Goal: Task Accomplishment & Management: Complete application form

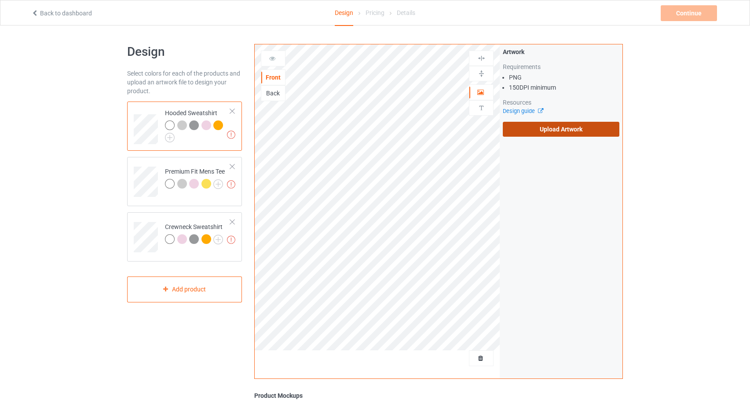
click at [576, 132] on label "Upload Artwork" at bounding box center [561, 129] width 117 height 15
click at [0, 0] on input "Upload Artwork" at bounding box center [0, 0] width 0 height 0
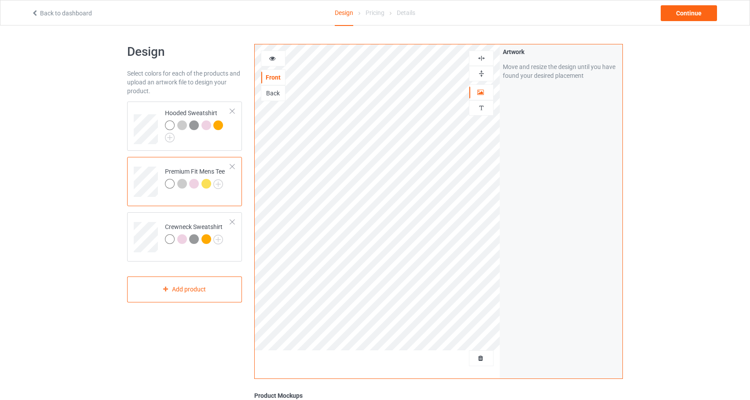
click at [278, 57] on div at bounding box center [273, 58] width 24 height 9
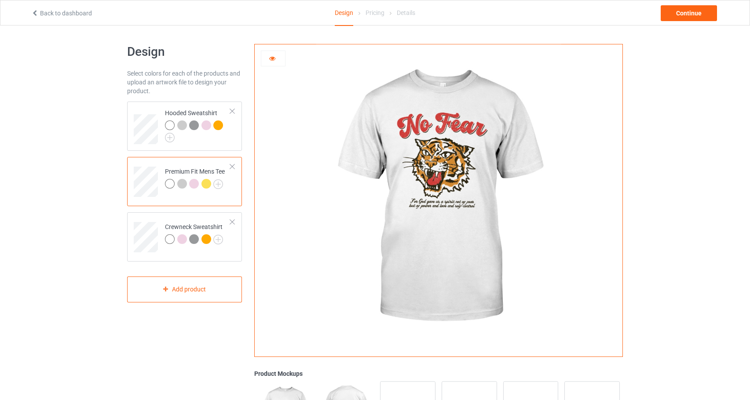
click at [278, 57] on div at bounding box center [273, 58] width 24 height 9
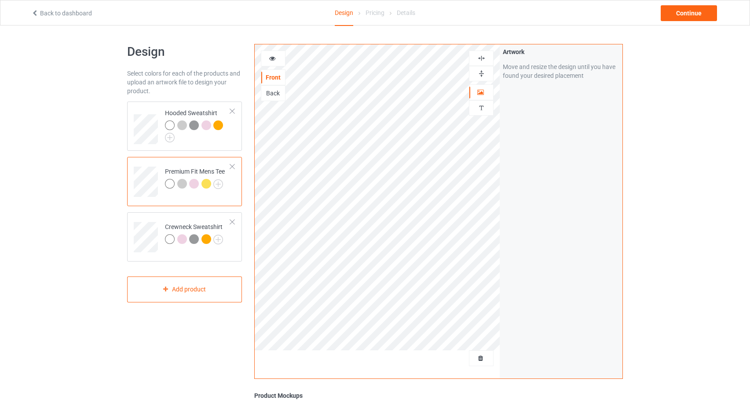
click at [275, 60] on icon at bounding box center [272, 57] width 7 height 6
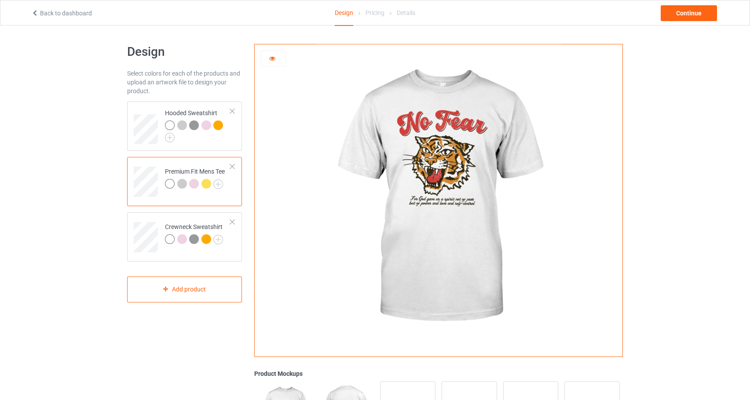
click at [183, 184] on div at bounding box center [182, 184] width 10 height 10
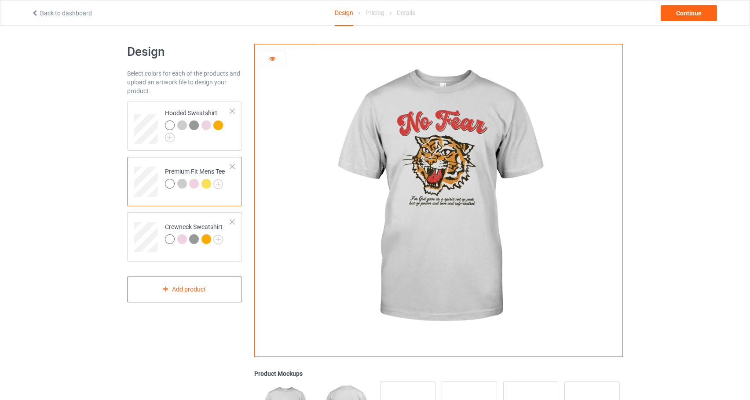
click at [197, 185] on div at bounding box center [194, 184] width 10 height 10
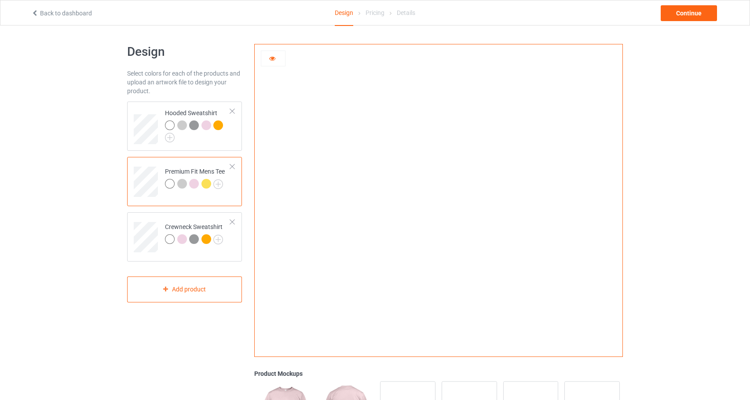
click at [209, 185] on div at bounding box center [206, 184] width 10 height 10
click at [218, 184] on img at bounding box center [218, 184] width 10 height 10
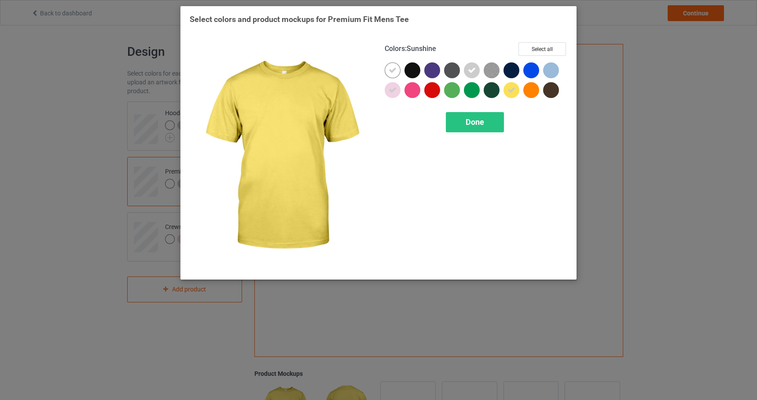
click at [511, 89] on icon at bounding box center [511, 90] width 8 height 8
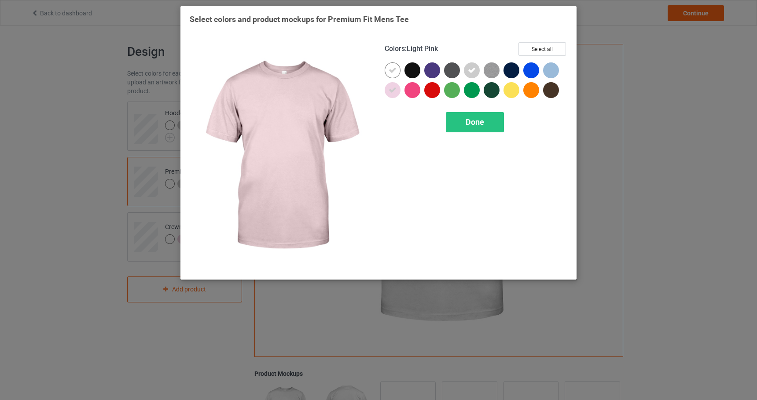
click at [402, 91] on div at bounding box center [394, 92] width 20 height 20
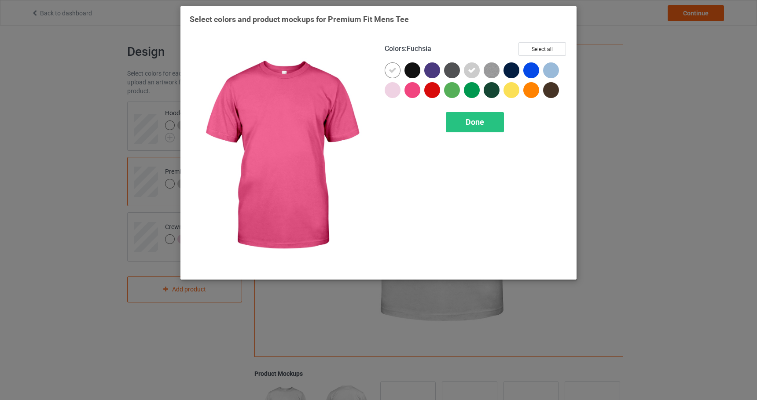
click at [505, 139] on div "Colors : Fuchsia Select all Done" at bounding box center [475, 156] width 195 height 241
drag, startPoint x: 477, startPoint y: 124, endPoint x: 287, endPoint y: 94, distance: 192.5
click at [477, 124] on span "Done" at bounding box center [474, 121] width 18 height 9
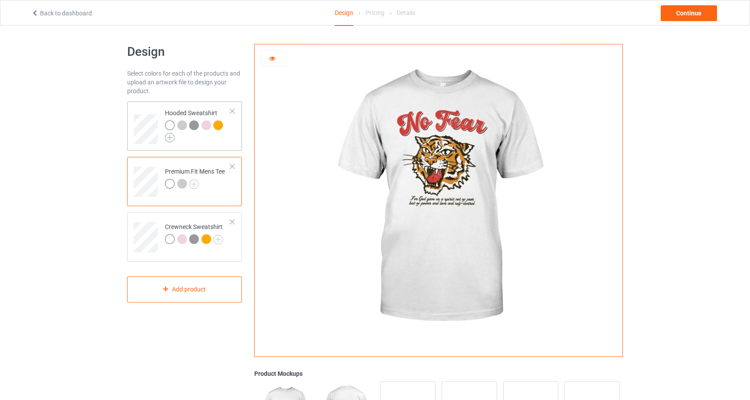
click at [171, 136] on img at bounding box center [170, 138] width 10 height 10
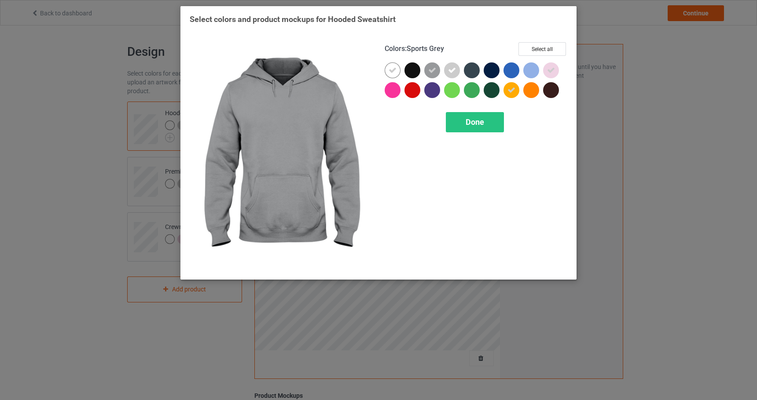
click at [437, 75] on div at bounding box center [432, 70] width 16 height 16
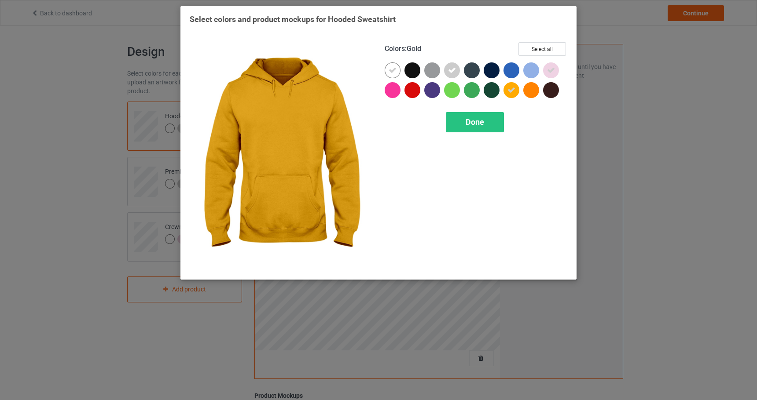
drag, startPoint x: 510, startPoint y: 91, endPoint x: 564, endPoint y: 72, distance: 57.2
click at [511, 91] on icon at bounding box center [511, 90] width 8 height 8
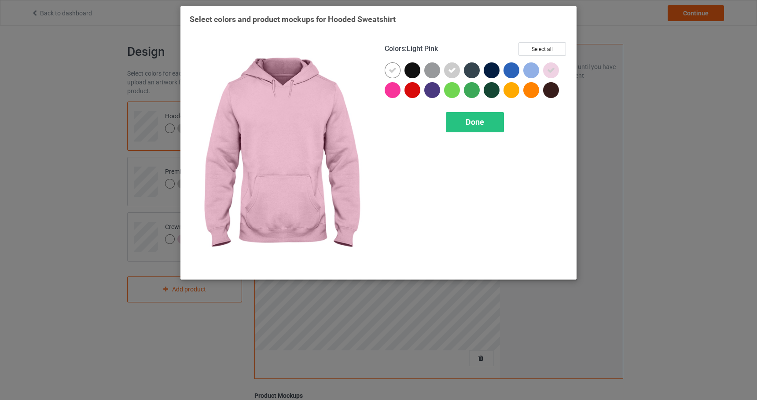
click at [559, 73] on div at bounding box center [553, 72] width 20 height 20
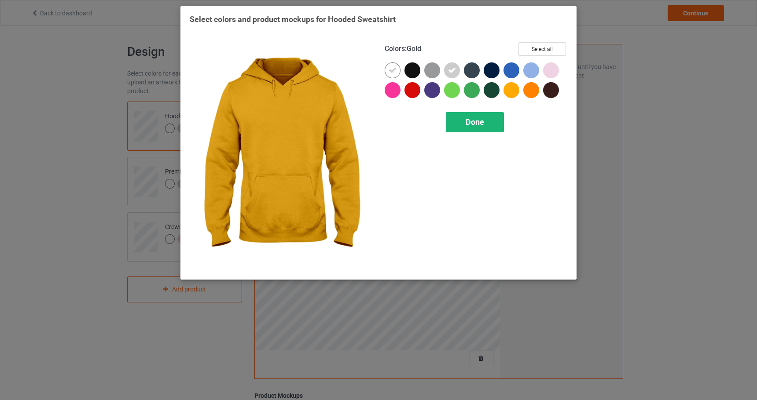
click at [476, 119] on span "Done" at bounding box center [474, 121] width 18 height 9
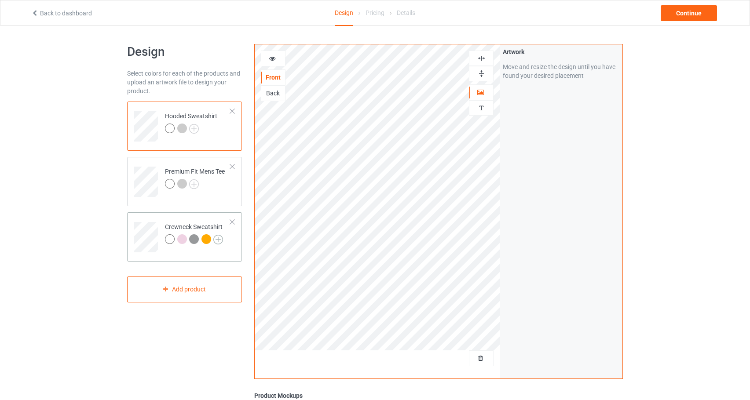
click at [222, 238] on img at bounding box center [218, 240] width 10 height 10
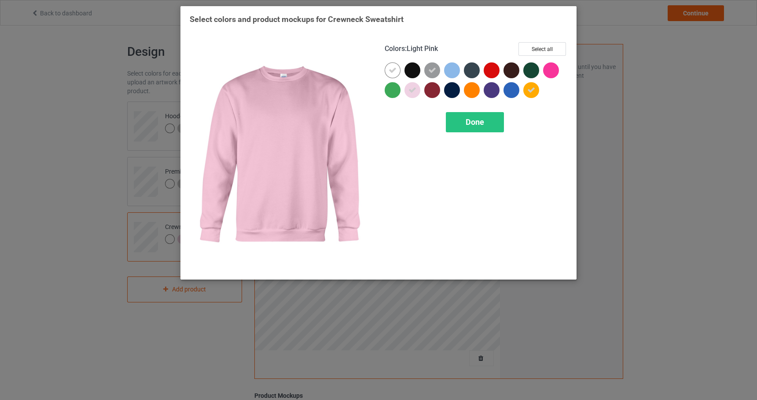
click at [409, 90] on icon at bounding box center [412, 90] width 8 height 8
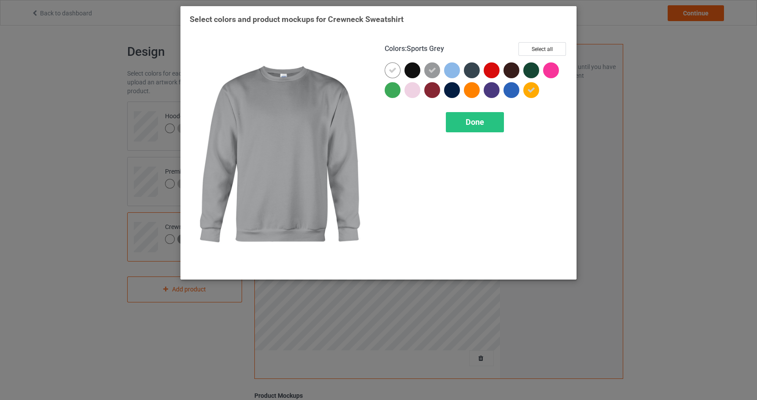
click at [435, 66] on icon at bounding box center [432, 70] width 8 height 8
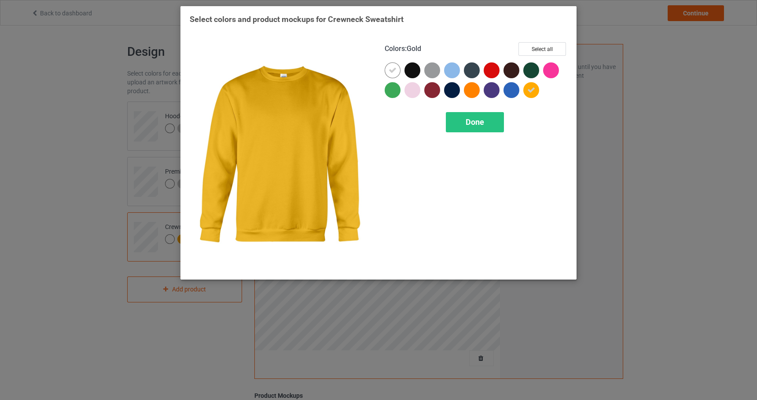
click at [530, 86] on icon at bounding box center [531, 90] width 8 height 8
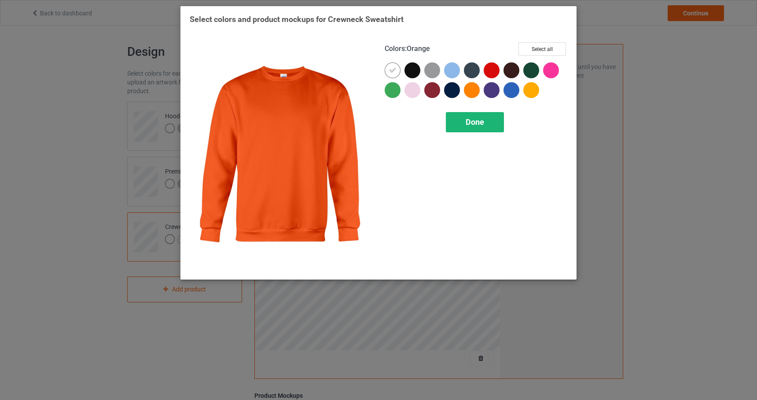
click at [482, 119] on span "Done" at bounding box center [474, 121] width 18 height 9
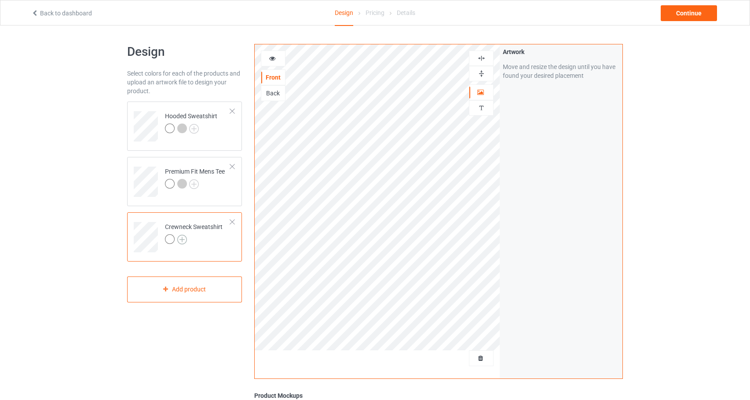
click at [184, 240] on img at bounding box center [182, 240] width 10 height 10
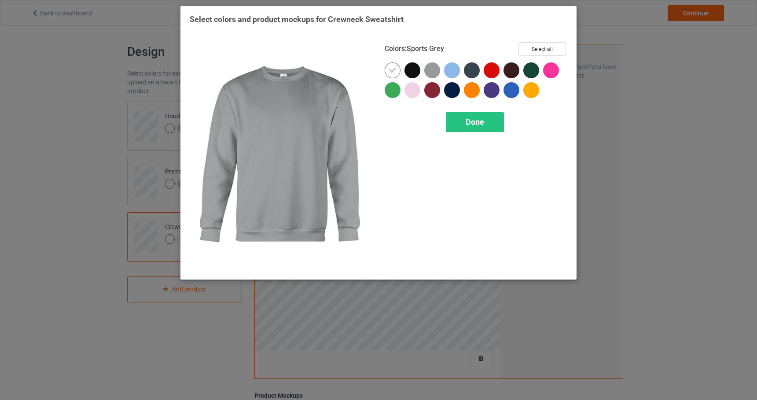
click at [424, 78] on div at bounding box center [434, 72] width 20 height 20
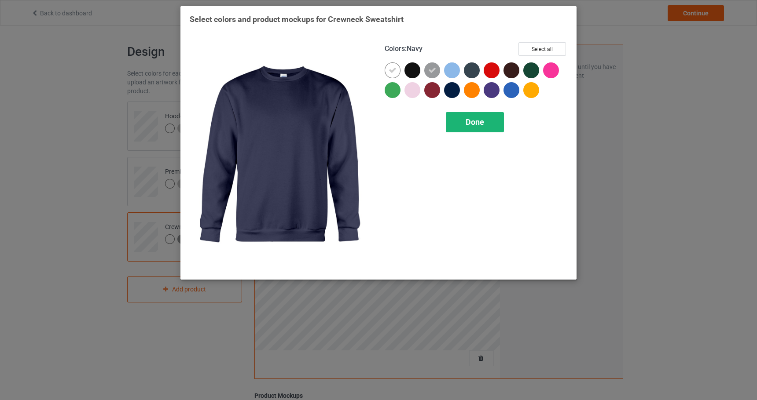
click at [472, 121] on span "Done" at bounding box center [474, 121] width 18 height 9
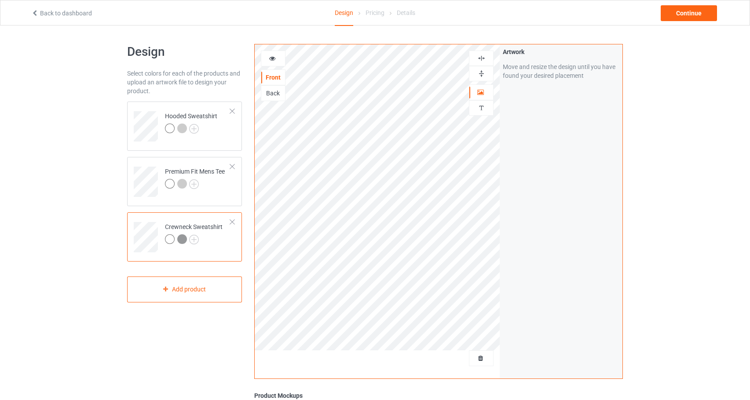
click at [183, 235] on div at bounding box center [182, 239] width 10 height 10
click at [276, 57] on div at bounding box center [273, 58] width 24 height 9
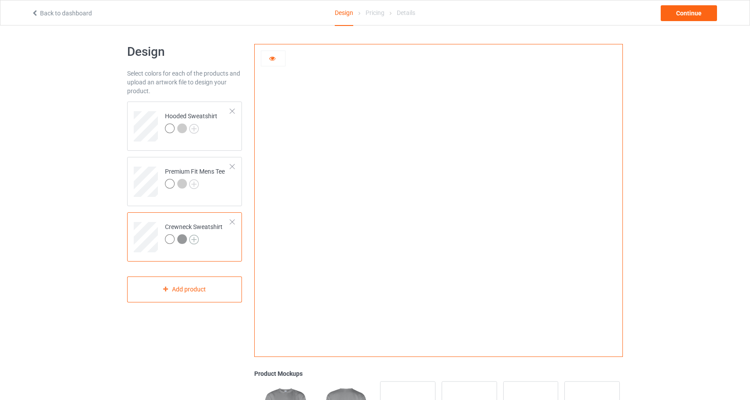
click at [197, 238] on img at bounding box center [194, 240] width 10 height 10
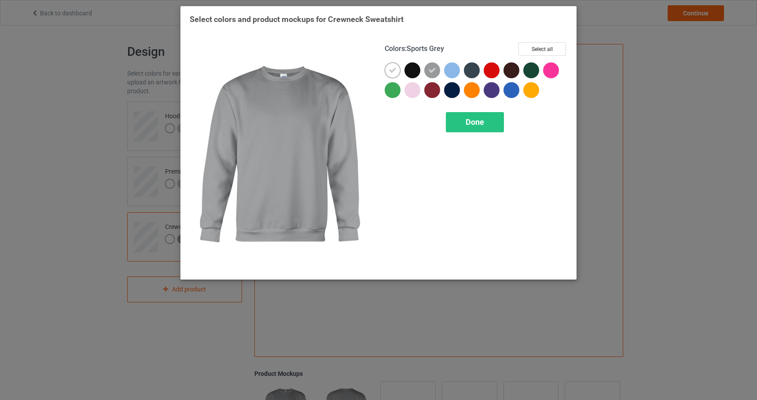
click at [427, 75] on div at bounding box center [432, 70] width 16 height 16
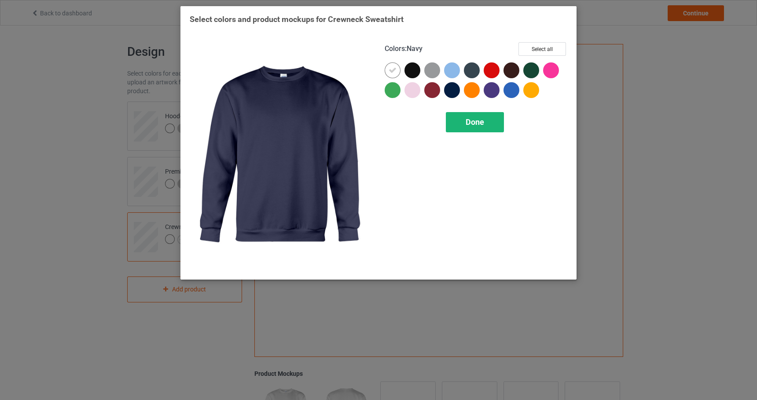
click at [464, 125] on div "Done" at bounding box center [475, 122] width 58 height 20
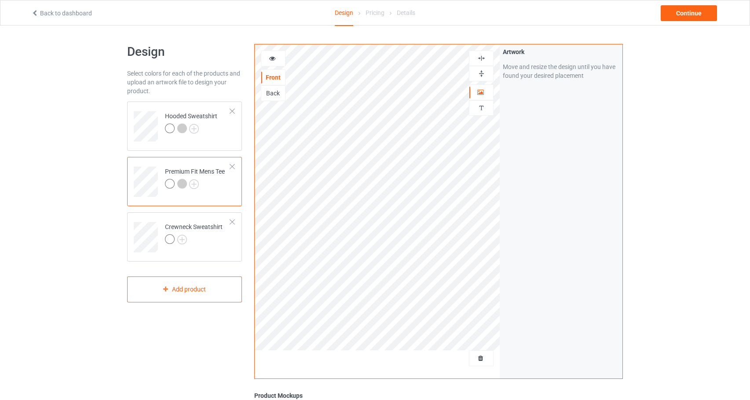
click at [274, 56] on icon at bounding box center [272, 57] width 7 height 6
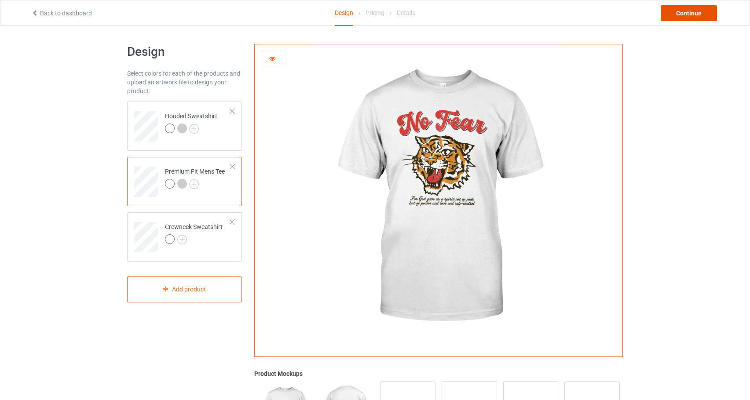
click at [698, 15] on div "Continue" at bounding box center [689, 13] width 56 height 16
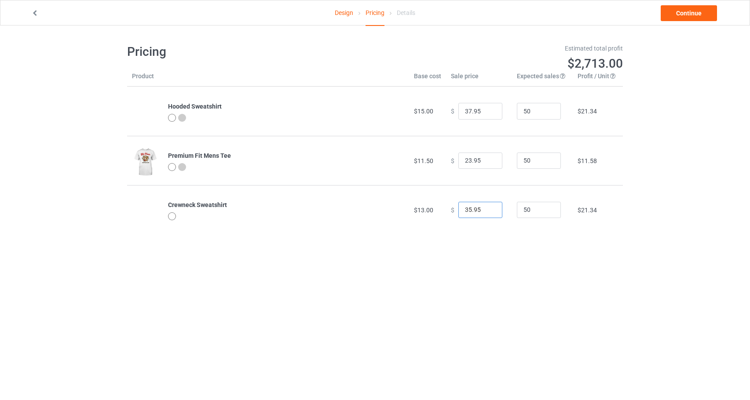
click at [466, 208] on input "35.95" at bounding box center [480, 210] width 44 height 17
type input "32.95"
click at [681, 11] on link "Continue" at bounding box center [689, 13] width 56 height 16
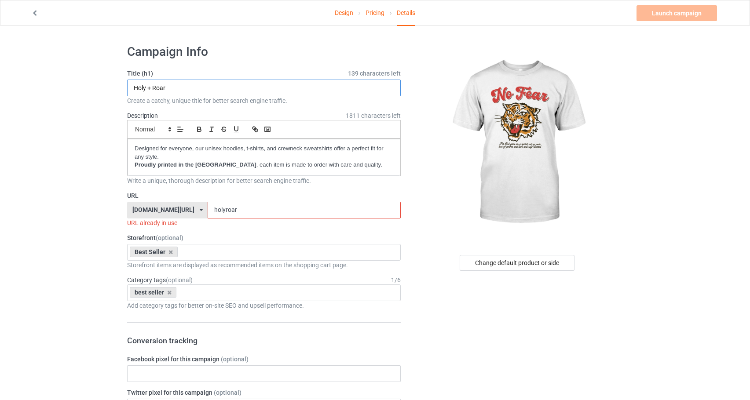
drag, startPoint x: 181, startPoint y: 84, endPoint x: 123, endPoint y: 85, distance: 58.5
drag, startPoint x: 131, startPoint y: 86, endPoint x: 117, endPoint y: 88, distance: 13.7
type input "No Fear"
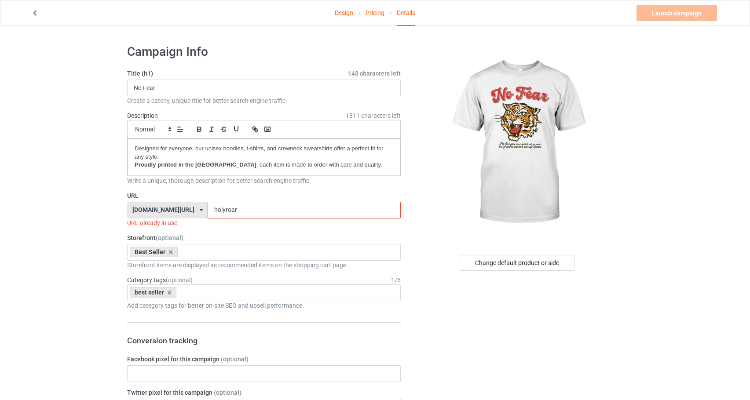
drag, startPoint x: 286, startPoint y: 208, endPoint x: 223, endPoint y: 209, distance: 63.3
click at [223, 209] on div "[DOMAIN_NAME][URL] [DOMAIN_NAME][URL] [DOMAIN_NAME][URL] [DOMAIN_NAME][URL] 5ca…" at bounding box center [264, 210] width 274 height 17
paste input "No Fe"
click at [254, 212] on input "No Fear" at bounding box center [304, 210] width 193 height 17
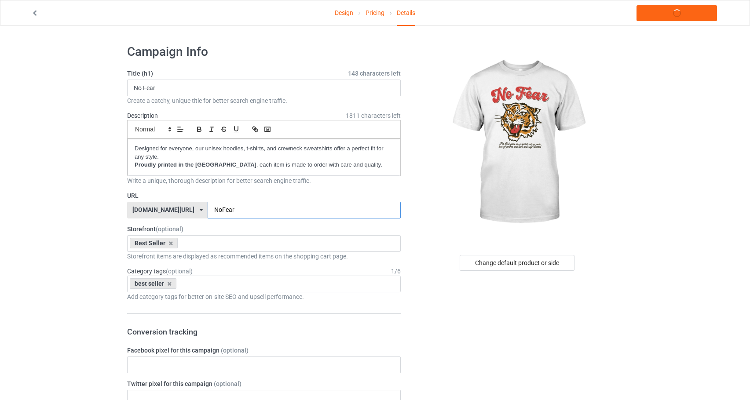
type input "NoFear"
click at [680, 15] on link "Launch campaign" at bounding box center [676, 13] width 80 height 16
